Goal: Task Accomplishment & Management: Use online tool/utility

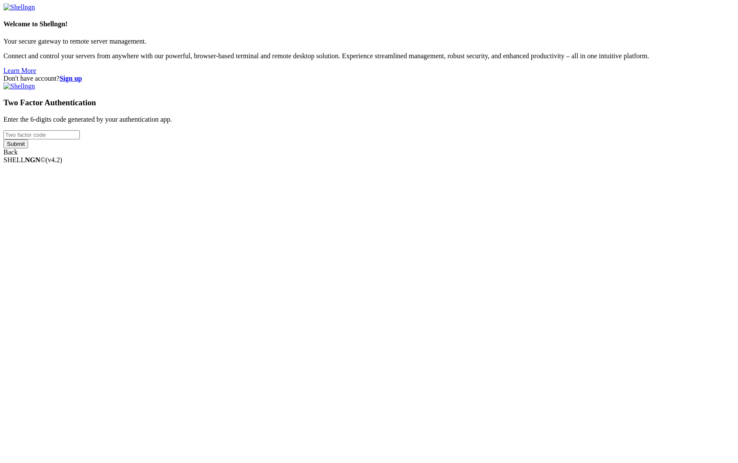
click at [80, 139] on input "number" at bounding box center [41, 134] width 76 height 9
type input "177970"
click at [28, 149] on input "Submit" at bounding box center [15, 143] width 25 height 9
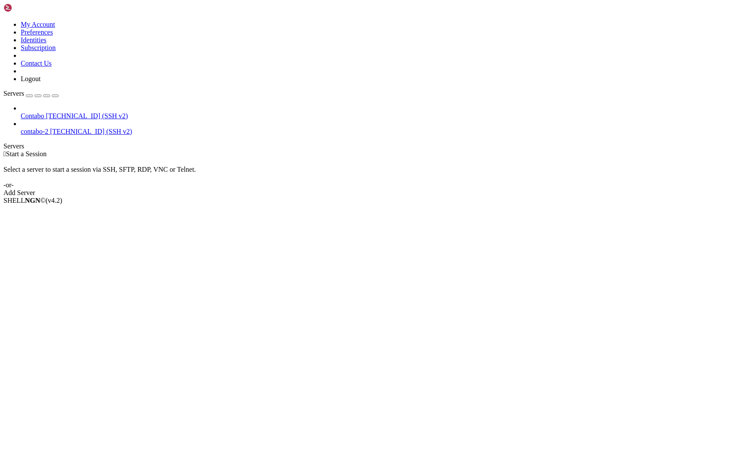
click at [44, 112] on span "Contabo" at bounding box center [32, 115] width 23 height 7
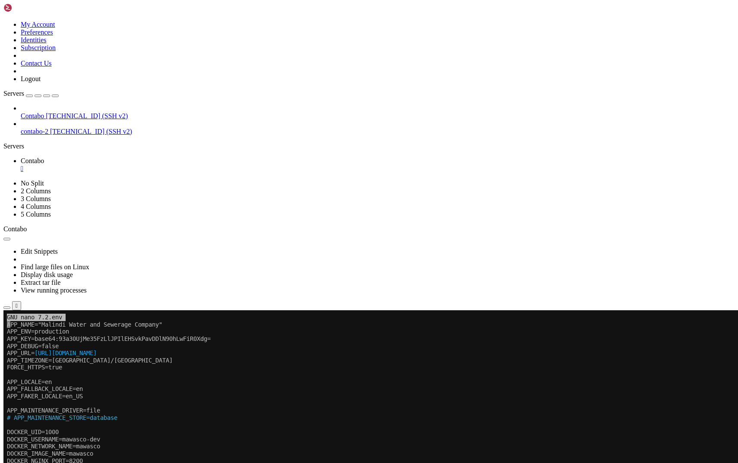
drag, startPoint x: 104, startPoint y: 589, endPoint x: 8, endPoint y: 556, distance: 101.6
copy div "DB_CONNECTION=mysql DB_HOST=mawasco-db DB_PORT=3306 DB_DATABASE=mawasco DB_USER…"
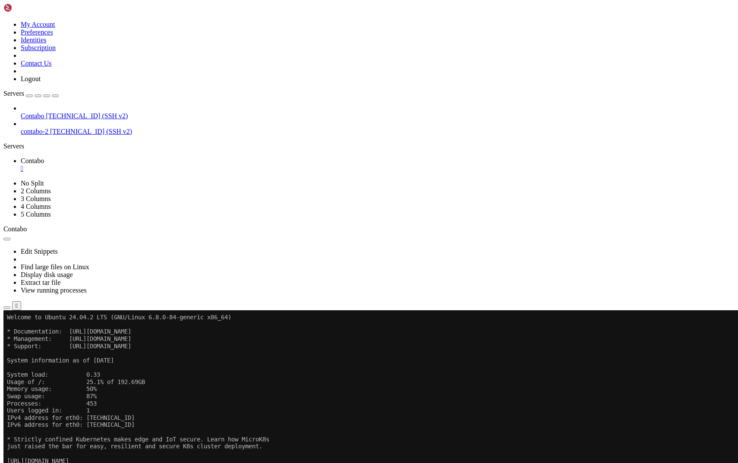
drag, startPoint x: 99, startPoint y: 697, endPoint x: 8, endPoint y: 700, distance: 91.2
copy x-row "root@2bcd1659de6e:/app#"
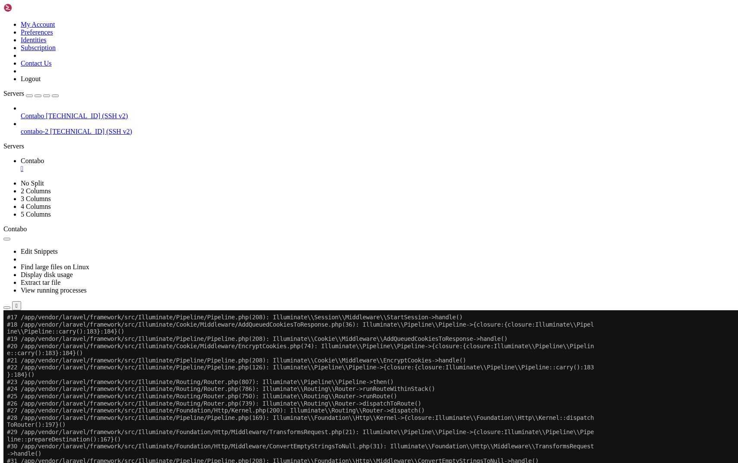
scroll to position [5717, 0]
drag, startPoint x: 8, startPoint y: 510, endPoint x: 174, endPoint y: 704, distance: 254.8
copy div "[[DATE] 14:55:50] production.ERROR: App\Services\VerificationService::sendVerif…"
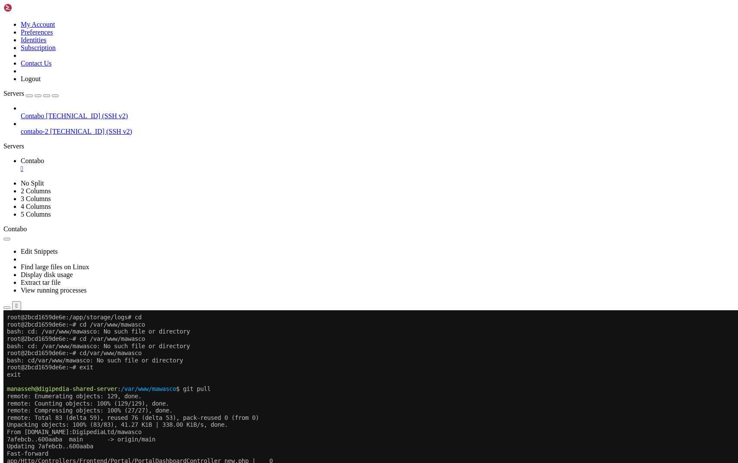
scroll to position [6112, 0]
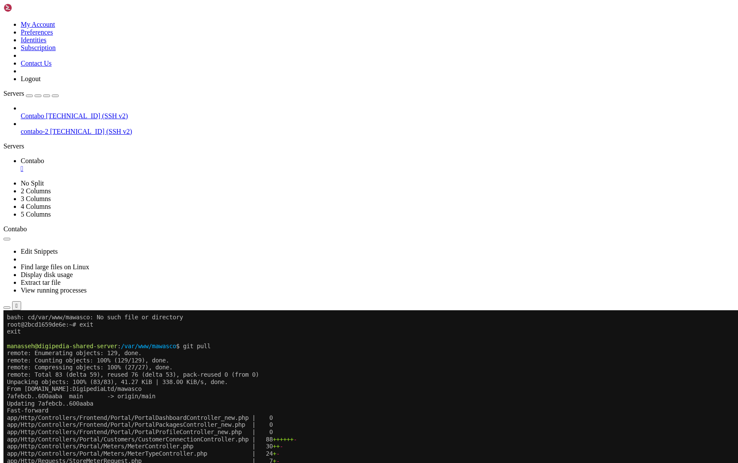
scroll to position [6199, 0]
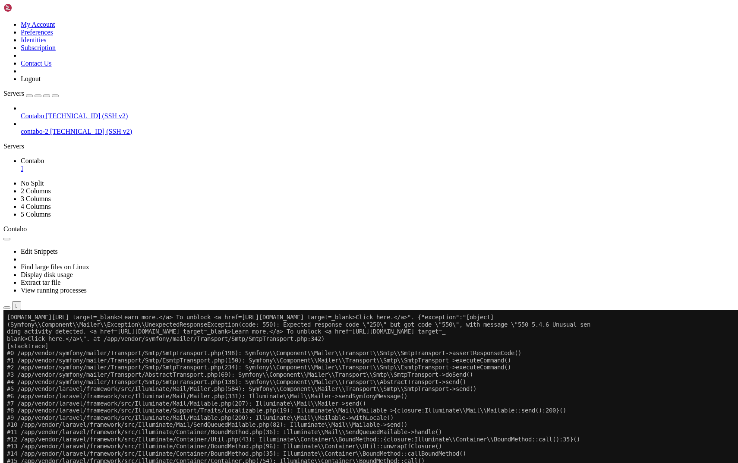
scroll to position [13152, 0]
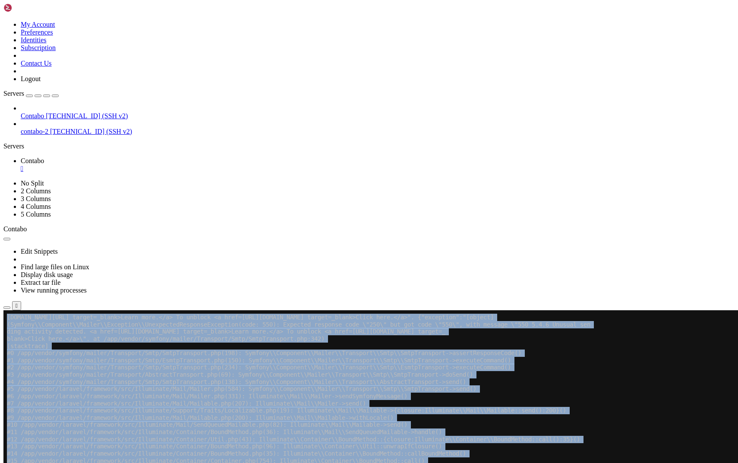
drag, startPoint x: 7, startPoint y: 588, endPoint x: 305, endPoint y: 689, distance: 314.8
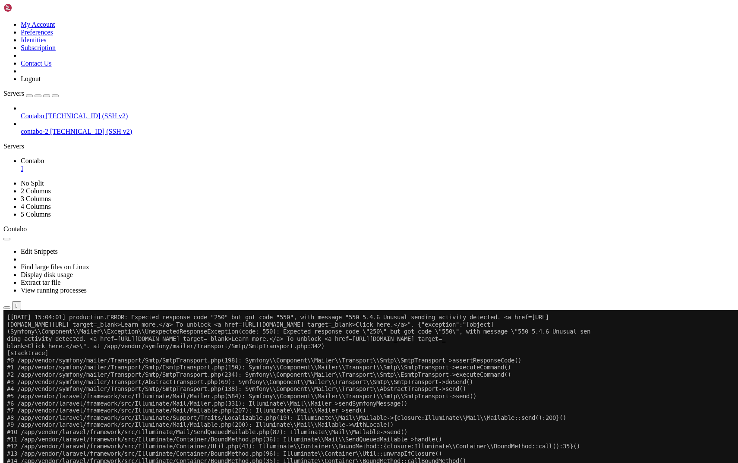
scroll to position [13554, 0]
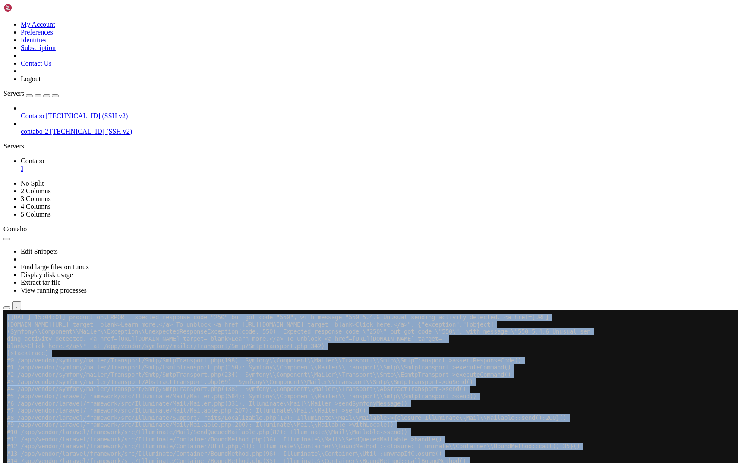
drag, startPoint x: 240, startPoint y: 418, endPoint x: 274, endPoint y: 702, distance: 286.7
copy div "[[DATE] 15:03:39] production.ERROR: Login failed: Invalid email or password. [[…"
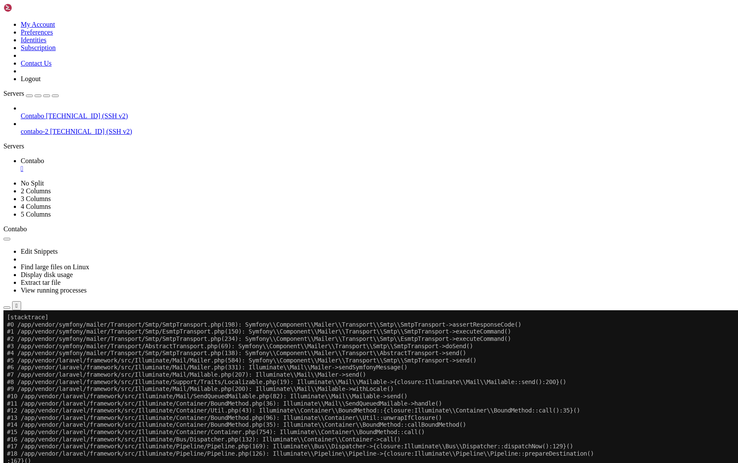
scroll to position [13590, 0]
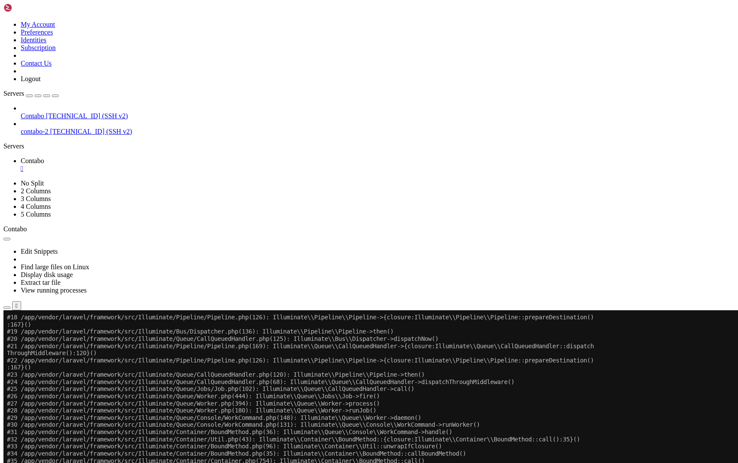
scroll to position [13726, 0]
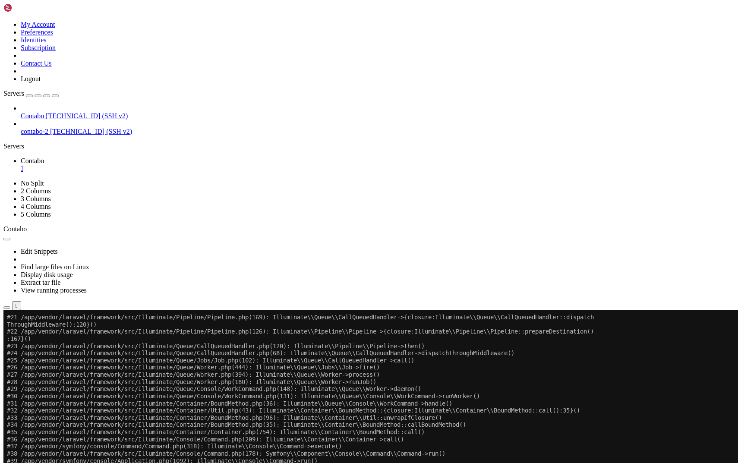
scroll to position [13762, 0]
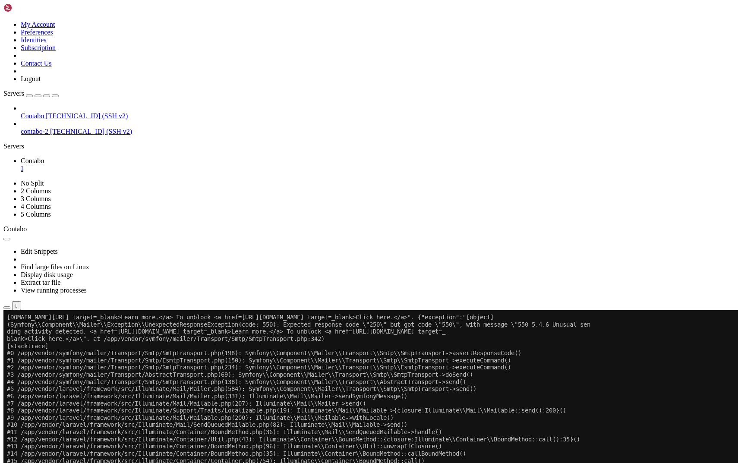
scroll to position [14976, 0]
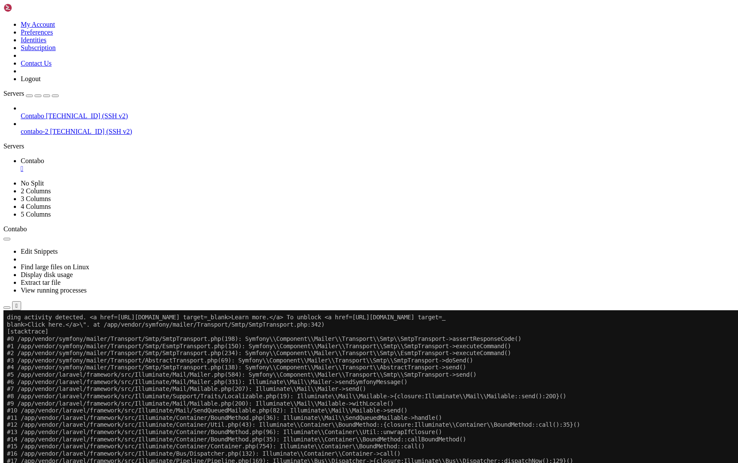
scroll to position [14997, 0]
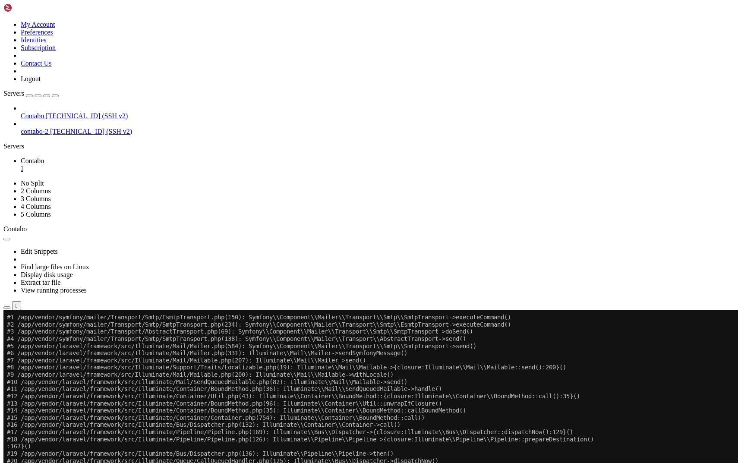
scroll to position [15091, 0]
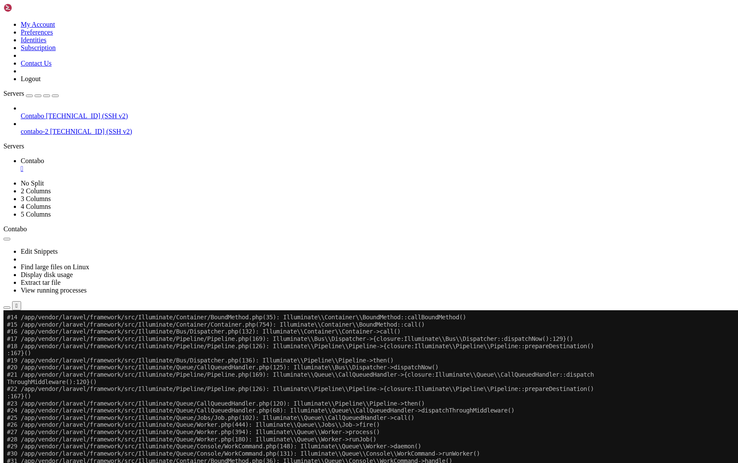
scroll to position [15120, 0]
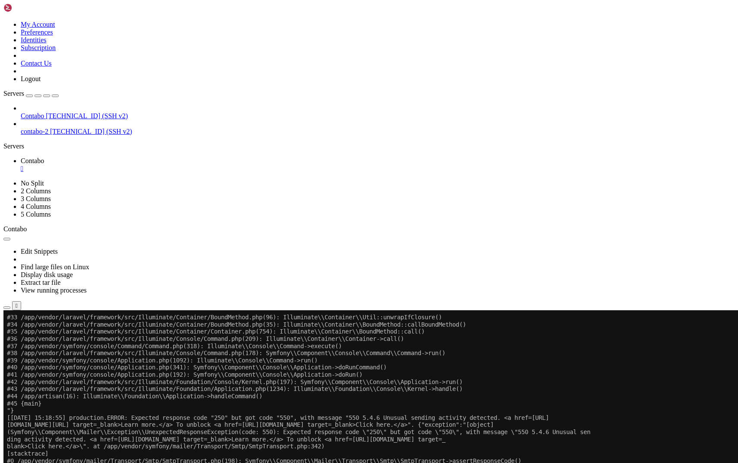
scroll to position [16334, 0]
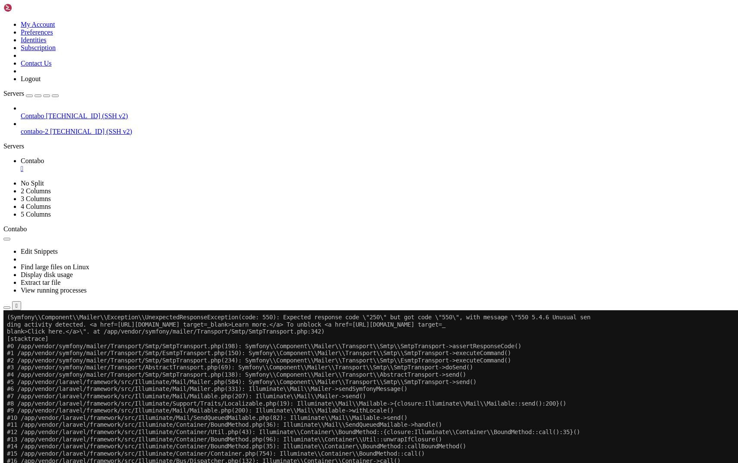
scroll to position [16348, 0]
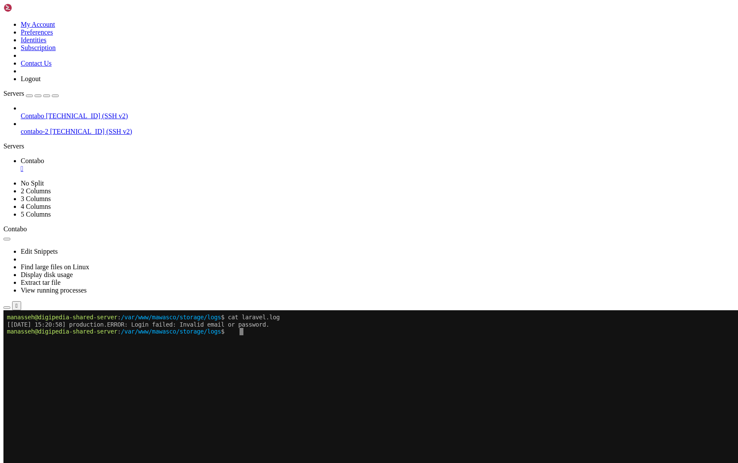
click at [221, 332] on span "/var/www/mawasco/storage/logs" at bounding box center [171, 331] width 100 height 7
click at [252, 358] on x-row at bounding box center [318, 360] width 622 height 7
click at [241, 329] on x-row "manasseh@digipedia-shared-server : /var/www/mawasco/storage/logs $" at bounding box center [318, 331] width 622 height 7
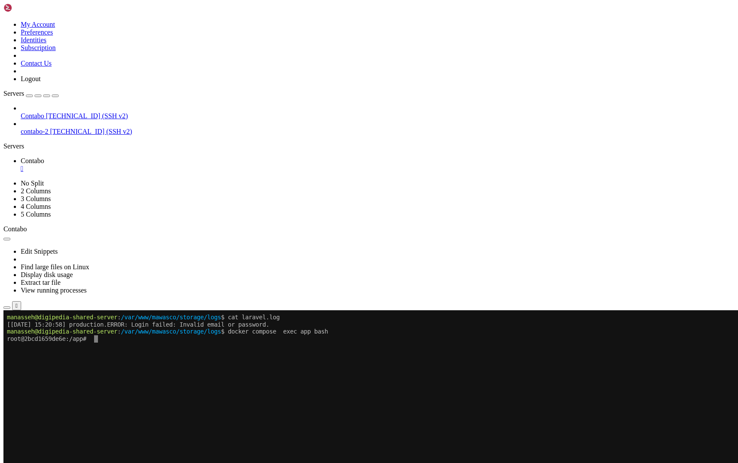
scroll to position [6, 0]
drag, startPoint x: 95, startPoint y: 352, endPoint x: 2, endPoint y: 336, distance: 94.3
copy div "manasseh@digipedia-shared-server : /var/www/mawasco/storage/logs $ cat laravel.…"
click at [216, 399] on x-row at bounding box center [318, 396] width 622 height 7
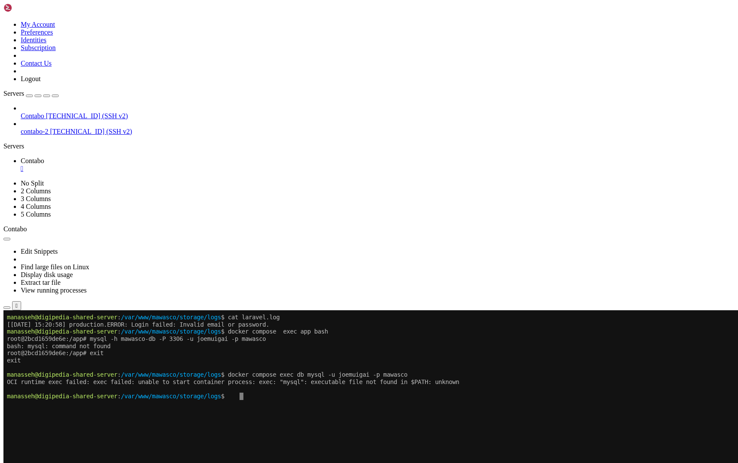
drag, startPoint x: 240, startPoint y: 396, endPoint x: 9, endPoint y: 375, distance: 232.0
copy div "anasseh@digipedia-shared-server : /var/www/mawasco/storage/logs $ docker compos…"
click at [7, 311] on div at bounding box center [4, 311] width 3 height 0
click at [247, 398] on x-row "manasseh@digipedia-shared-server : /var/www/mawasco/storage/logs $" at bounding box center [318, 396] width 622 height 7
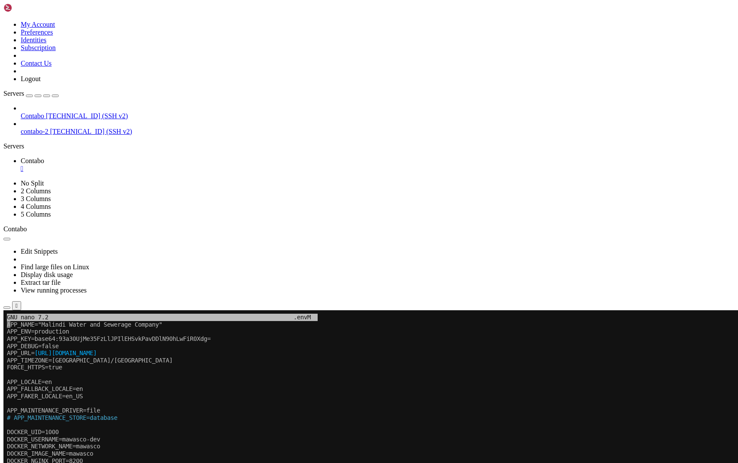
drag, startPoint x: 101, startPoint y: 592, endPoint x: 7, endPoint y: 551, distance: 101.9
copy div "DB_CONNECTION=mysql DB_HOST=mawasco-db DB_PORT=3306 DB_DATABASE=mawasco DB_USER…"
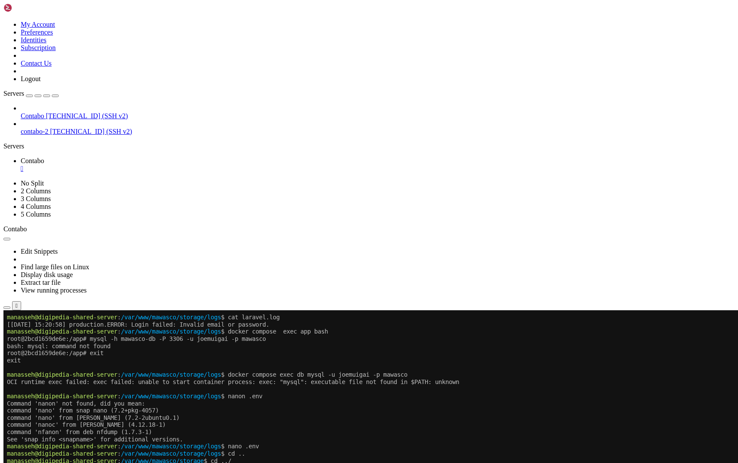
drag, startPoint x: 200, startPoint y: 539, endPoint x: 8, endPoint y: 475, distance: 202.0
copy div "manasseh@digipedia-shared-server : /var/www/mawasco $ DB_CONNECTION=mysql DB_HO…"
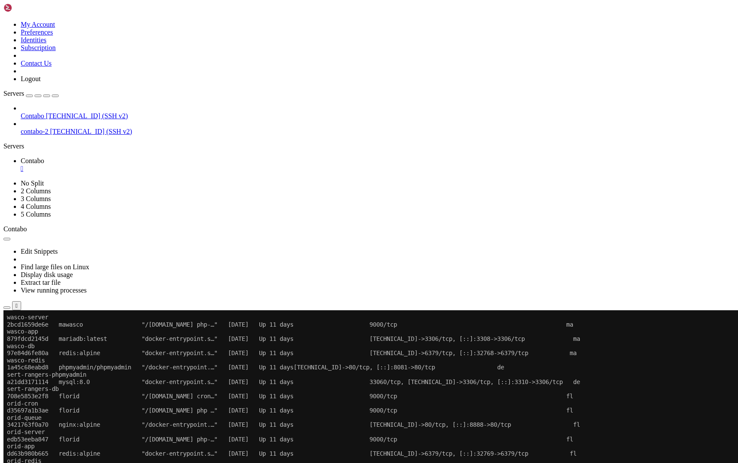
scroll to position [783, 0]
drag, startPoint x: 8, startPoint y: 541, endPoint x: 244, endPoint y: 714, distance: 292.6
copy div "loremips@dolorsita-consec-adipis : /eli/sed/doeiusm $ tempor in utlab-etdolo 2m…"
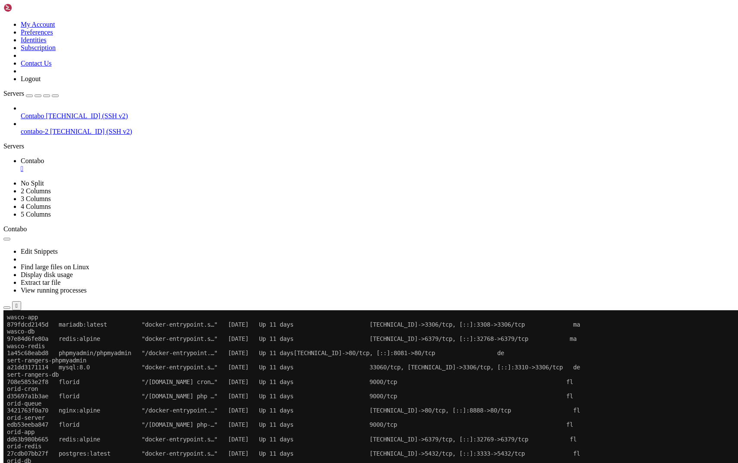
scroll to position [797, 0]
drag, startPoint x: 195, startPoint y: 713, endPoint x: 8, endPoint y: 698, distance: 187.2
copy div "manasseh@digipedia-shared-server : /var/www/mawasco $ docker exec -it mawasco-d…"
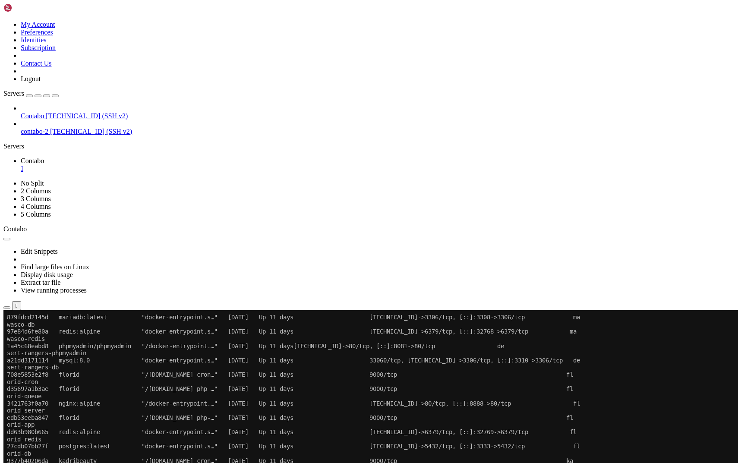
scroll to position [826, 0]
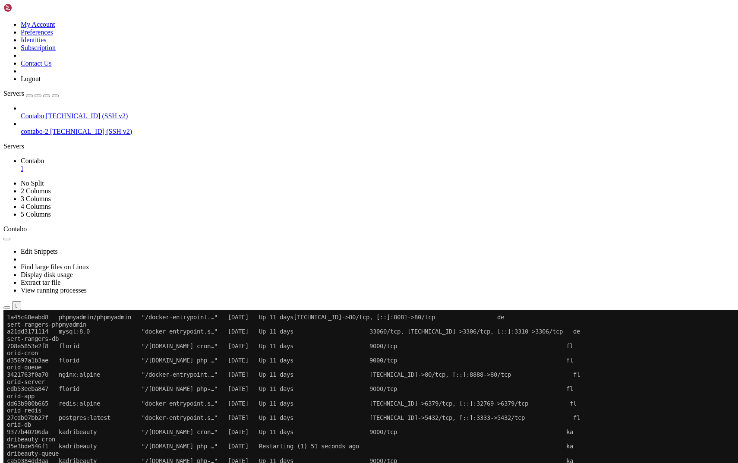
scroll to position [847, 0]
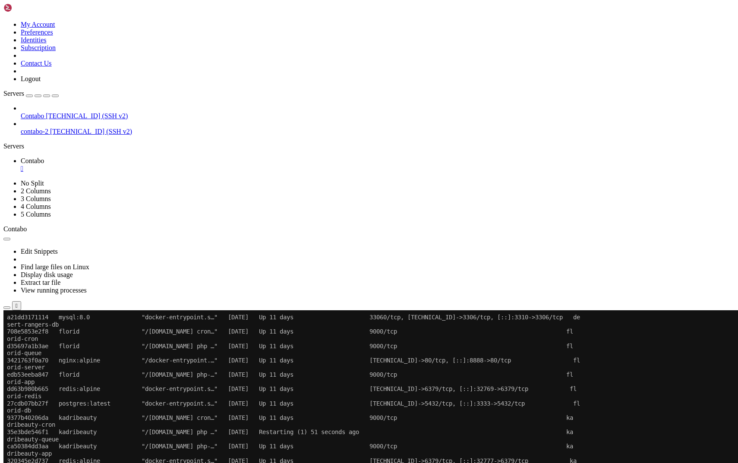
drag, startPoint x: 98, startPoint y: 713, endPoint x: 10, endPoint y: 649, distance: 109.1
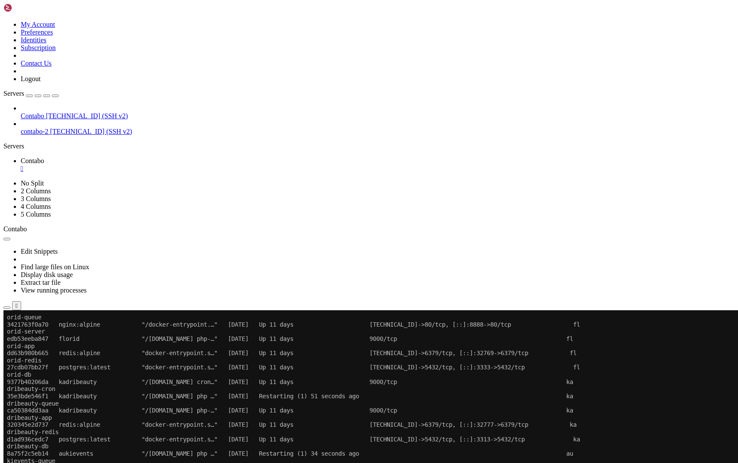
scroll to position [891, 0]
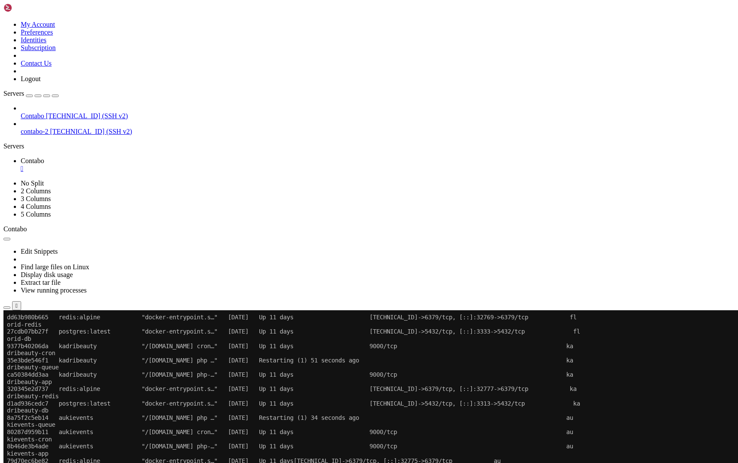
scroll to position [1013, 0]
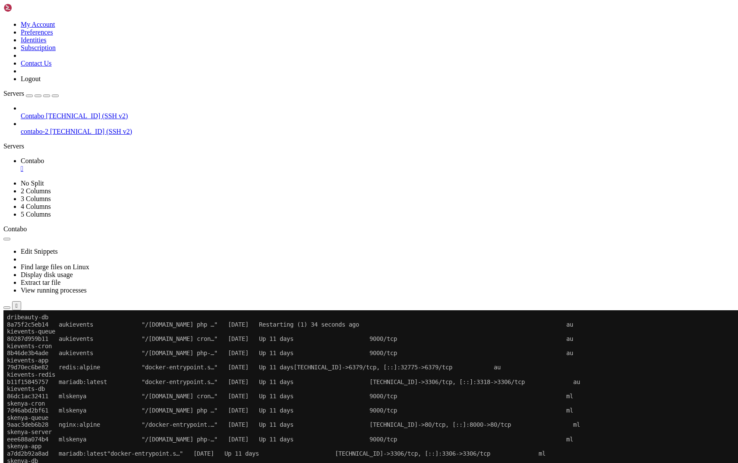
drag, startPoint x: 35, startPoint y: 713, endPoint x: 10, endPoint y: 578, distance: 137.9
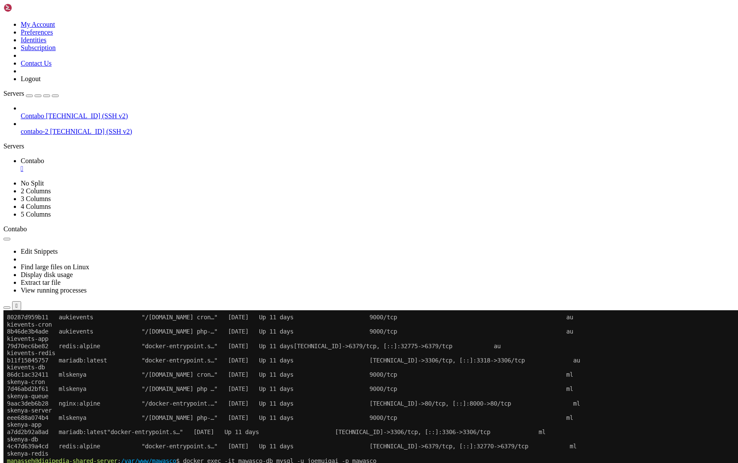
scroll to position [1034, 0]
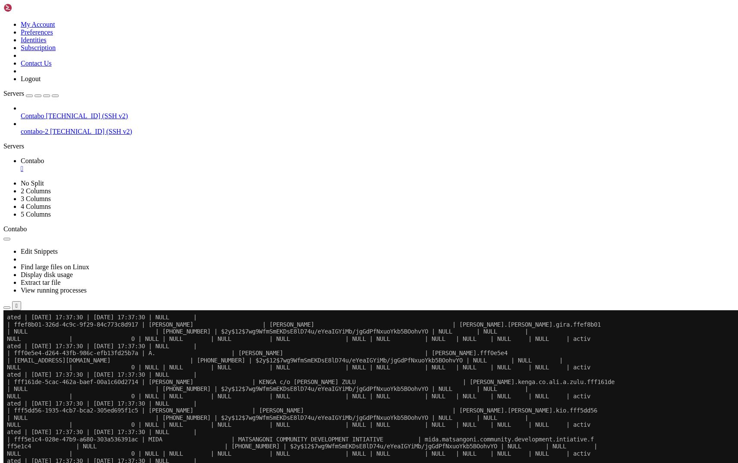
scroll to position [885251, 0]
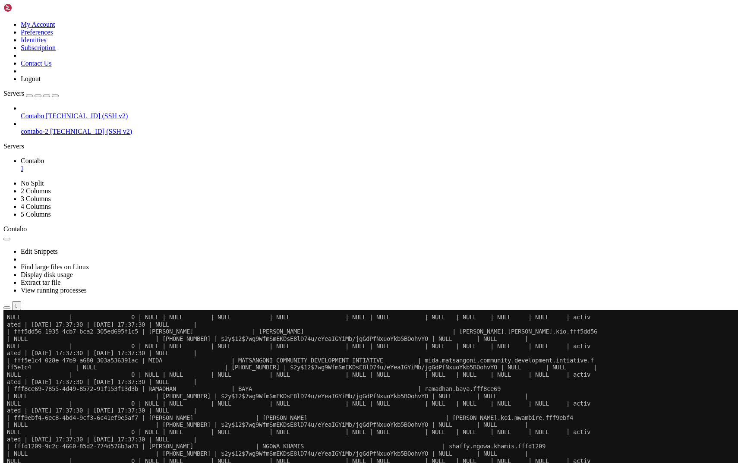
scroll to position [885286, 0]
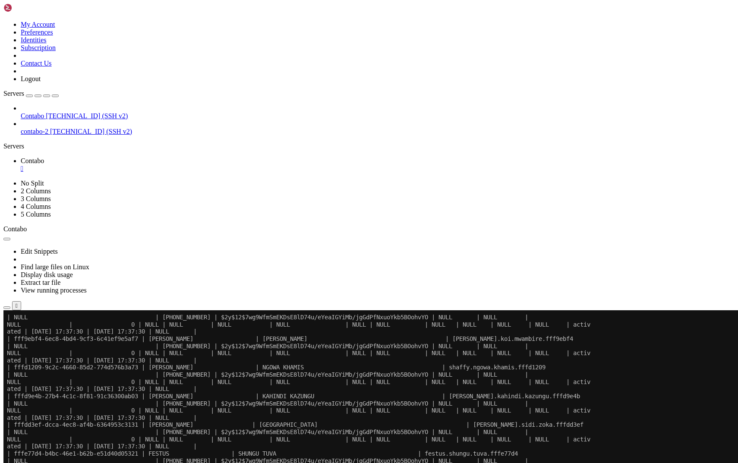
scroll to position [885358, 0]
drag, startPoint x: 34, startPoint y: 712, endPoint x: 6, endPoint y: 640, distance: 77.1
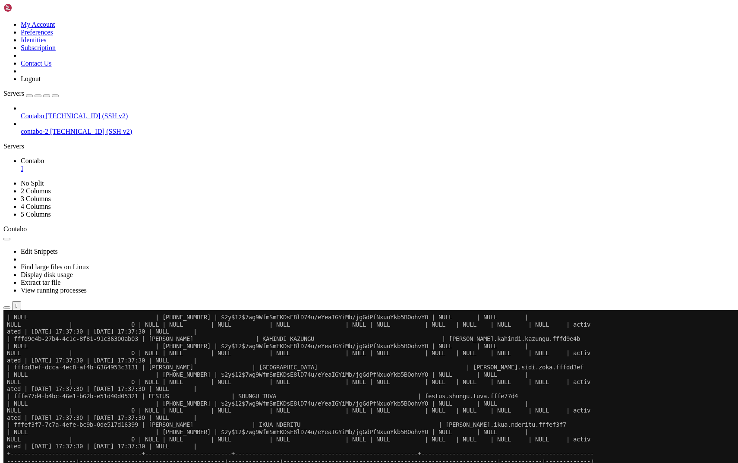
scroll to position [885415, 0]
drag, startPoint x: 35, startPoint y: 712, endPoint x: 10, endPoint y: 653, distance: 63.1
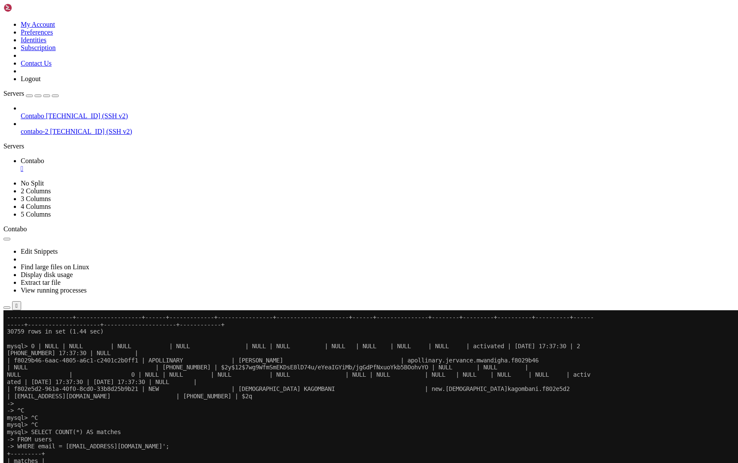
scroll to position [885566, 0]
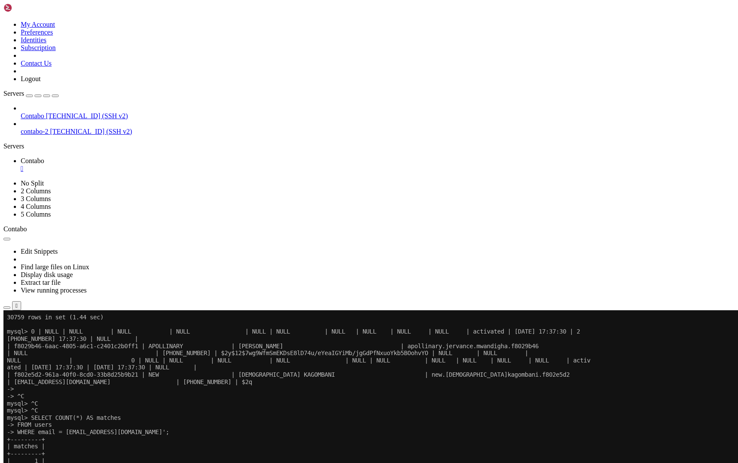
drag, startPoint x: 196, startPoint y: 712, endPoint x: 7, endPoint y: 548, distance: 250.7
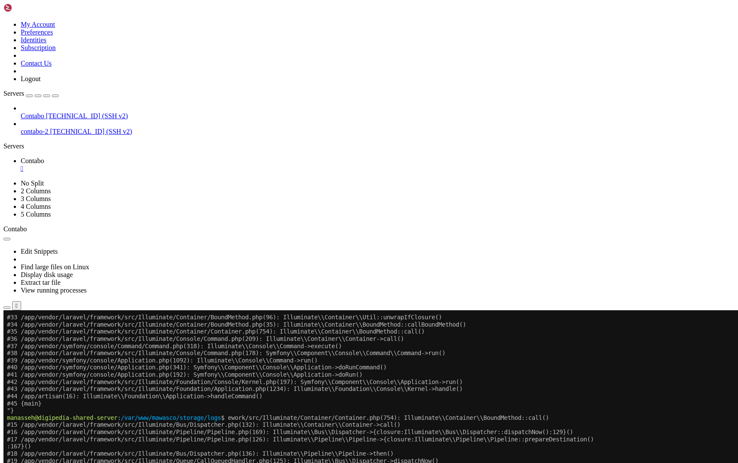
scroll to position [921710, 0]
